Goal: Task Accomplishment & Management: Complete application form

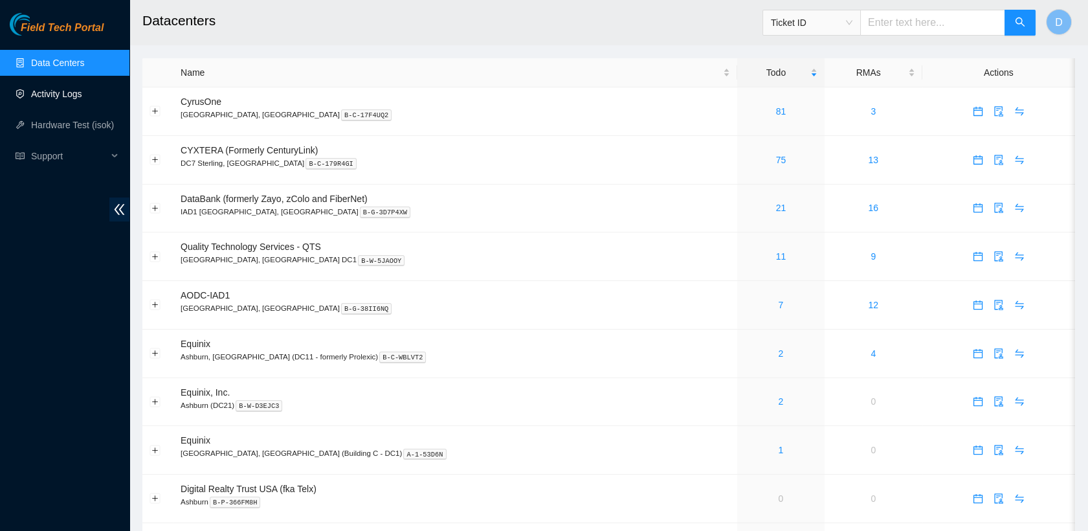
click at [82, 90] on link "Activity Logs" at bounding box center [56, 94] width 51 height 10
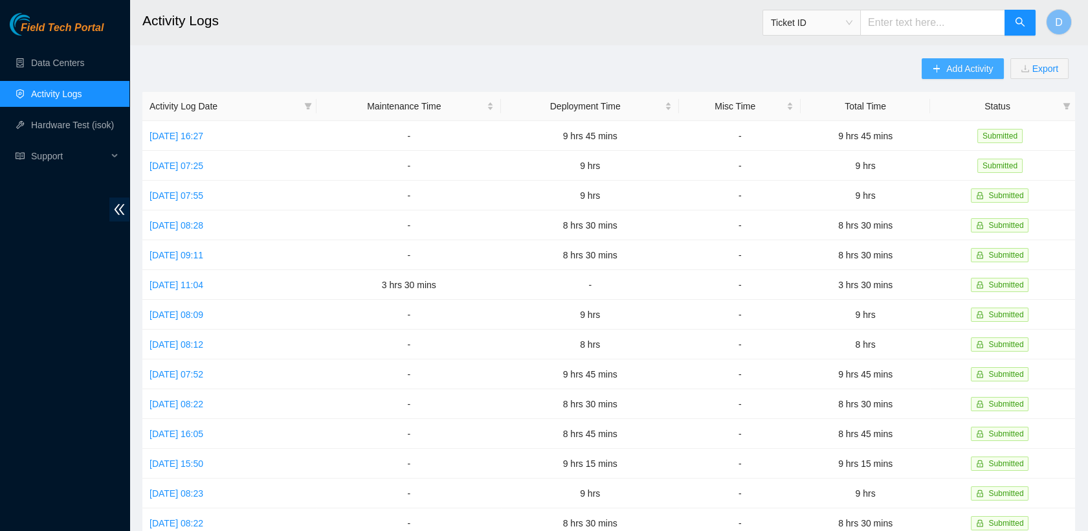
click at [949, 70] on span "Add Activity" at bounding box center [969, 68] width 47 height 14
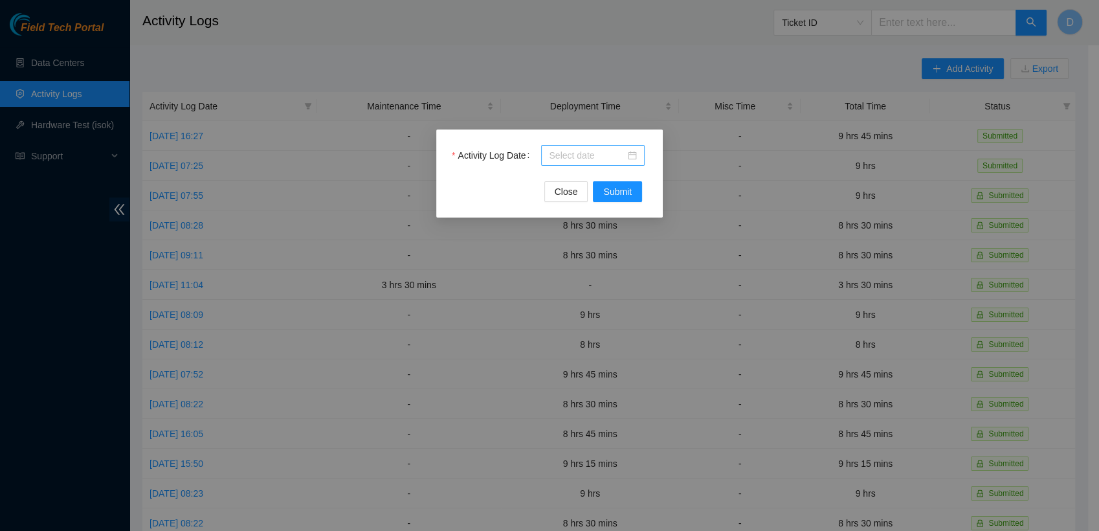
click at [634, 157] on div at bounding box center [593, 155] width 88 height 14
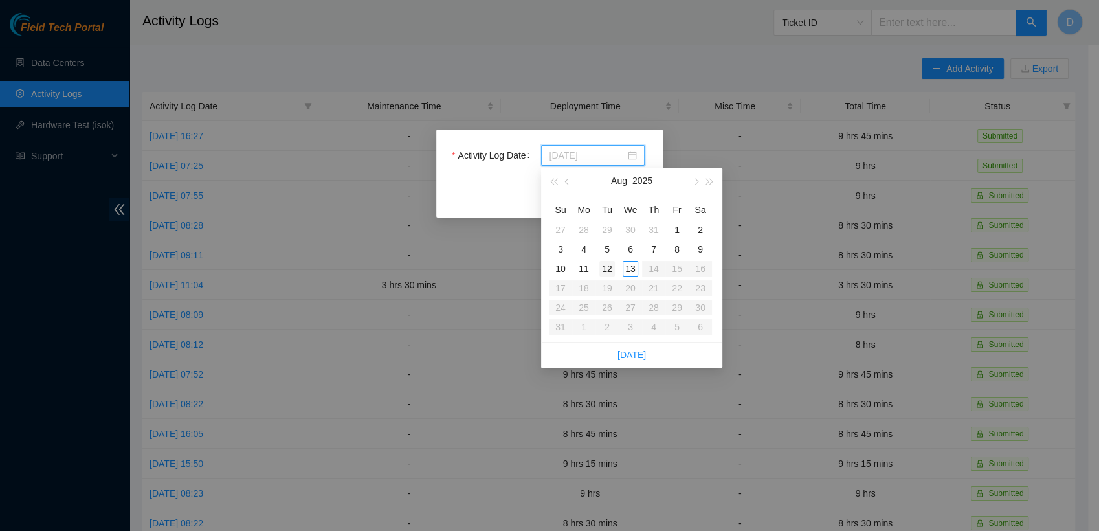
type input "2025-08-12"
click at [608, 271] on div "12" at bounding box center [607, 269] width 16 height 16
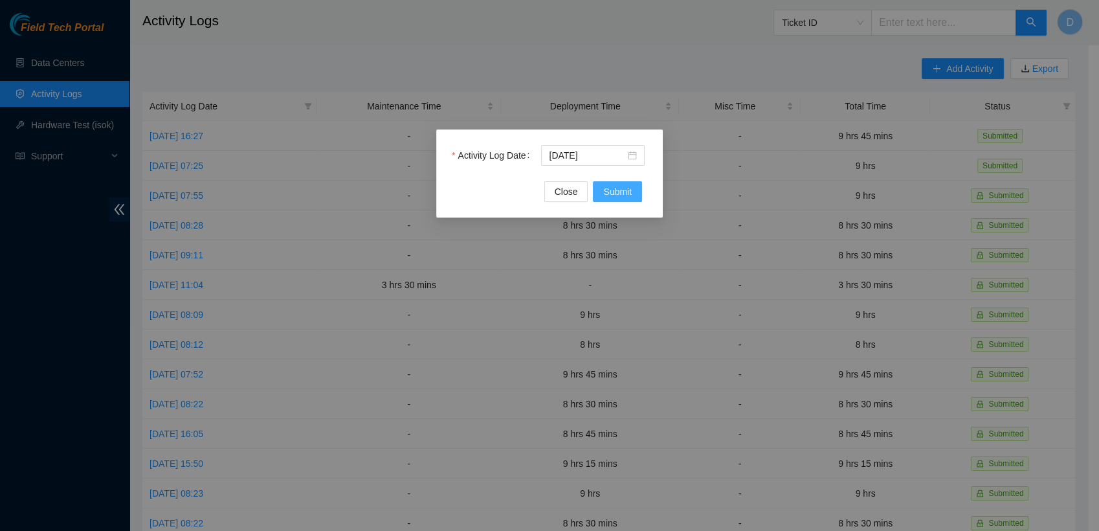
click at [621, 193] on span "Submit" at bounding box center [617, 191] width 28 height 14
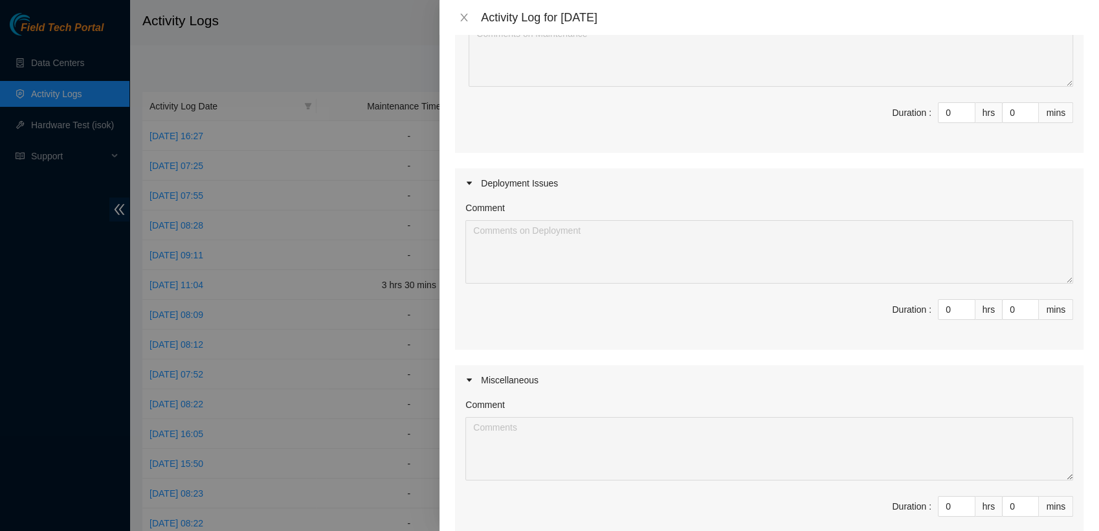
scroll to position [184, 0]
click at [939, 303] on input "0" at bounding box center [956, 306] width 36 height 19
type input "9"
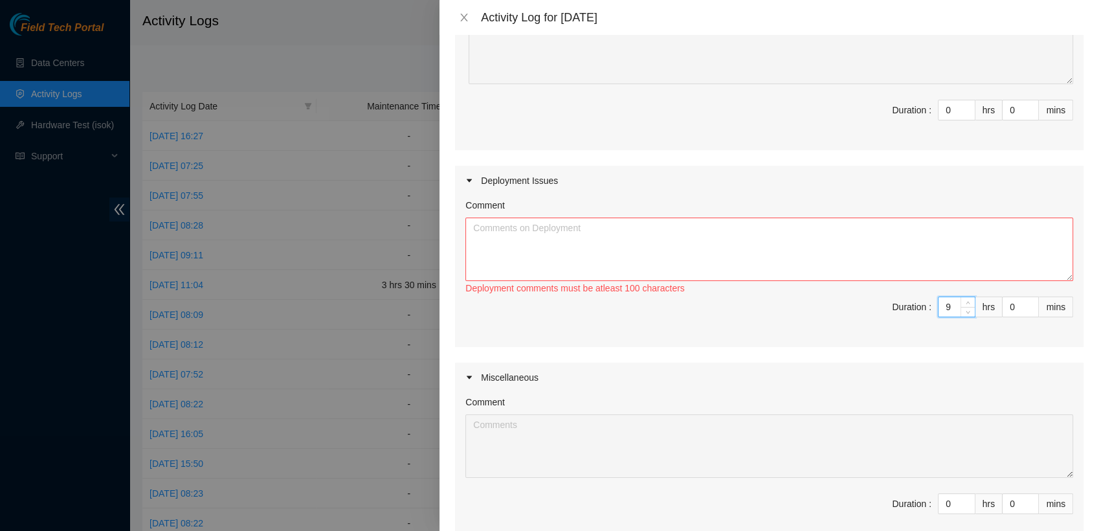
type input "9"
click at [555, 239] on textarea "Comment" at bounding box center [769, 248] width 608 height 63
paste textarea "[nie-field-iad]DP82713 @ H5 - FABRIC-IAD5: Deploy Linode Object & Block Region …"
paste textarea "Hi Nigel, EOD Update, - connected mgmt connections into the correct port on PP …"
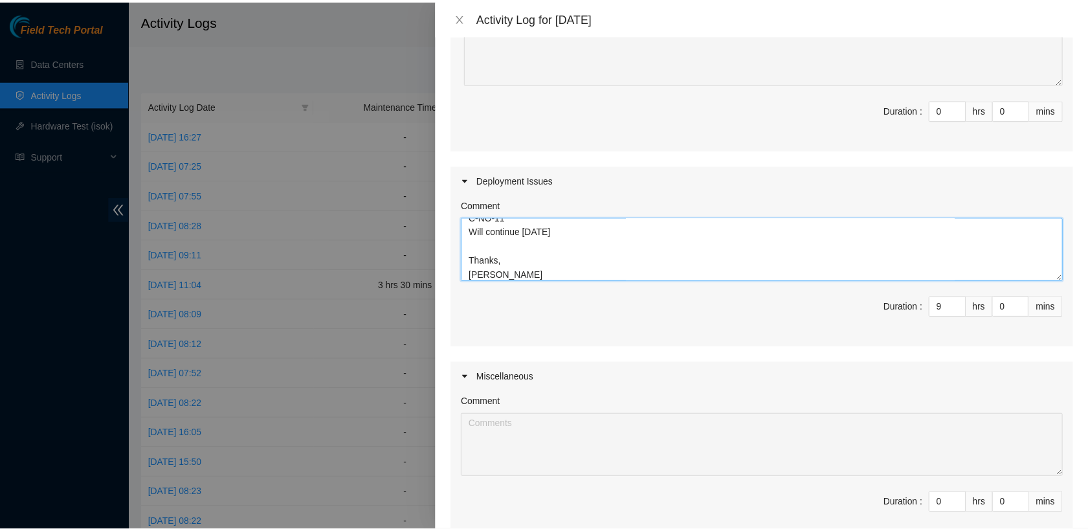
scroll to position [337, 0]
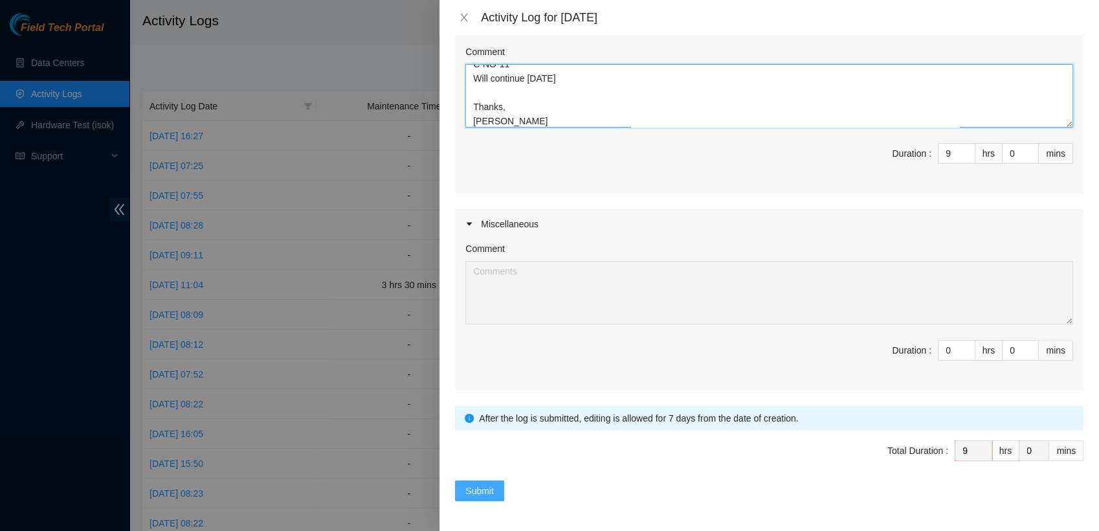
type textarea "[nie-field-iad]DP82713 @ H5 - FABRIC-IAD5: Deploy Linode Object & Block Region …"
click at [491, 485] on span "Submit" at bounding box center [479, 490] width 28 height 14
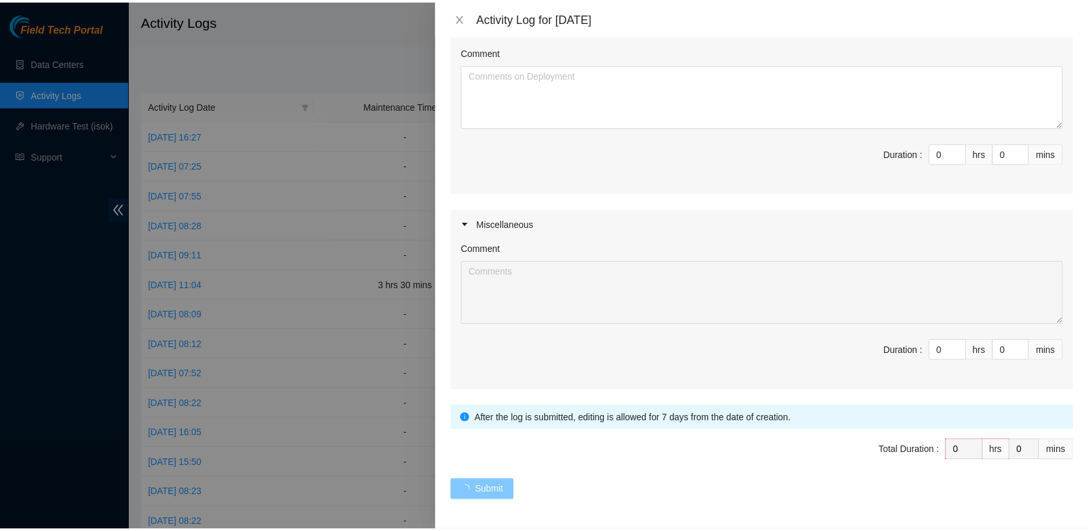
scroll to position [0, 0]
